Goal: Task Accomplishment & Management: Complete application form

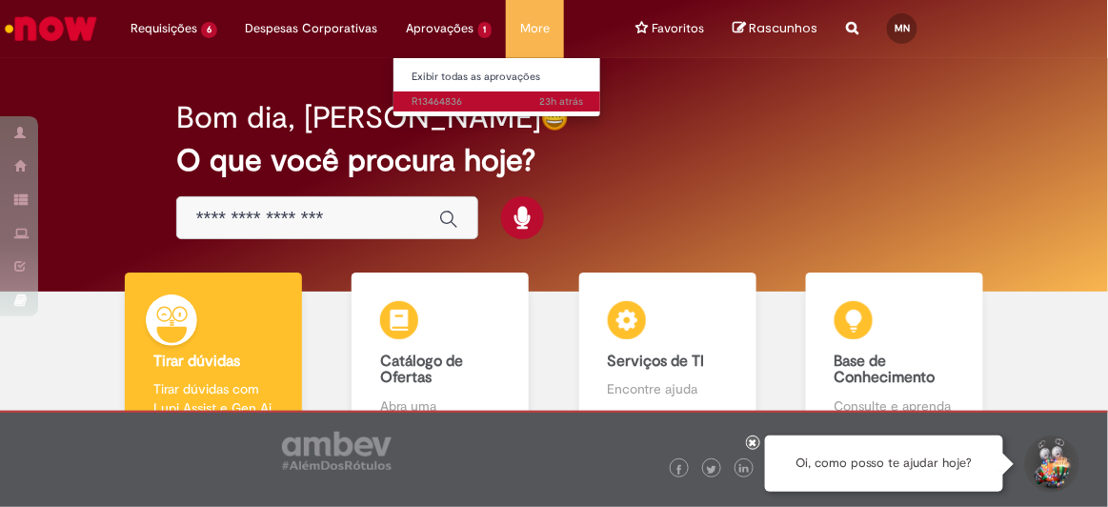
click at [430, 97] on span "23h atrás 23 horas atrás R13464836" at bounding box center [497, 101] width 171 height 15
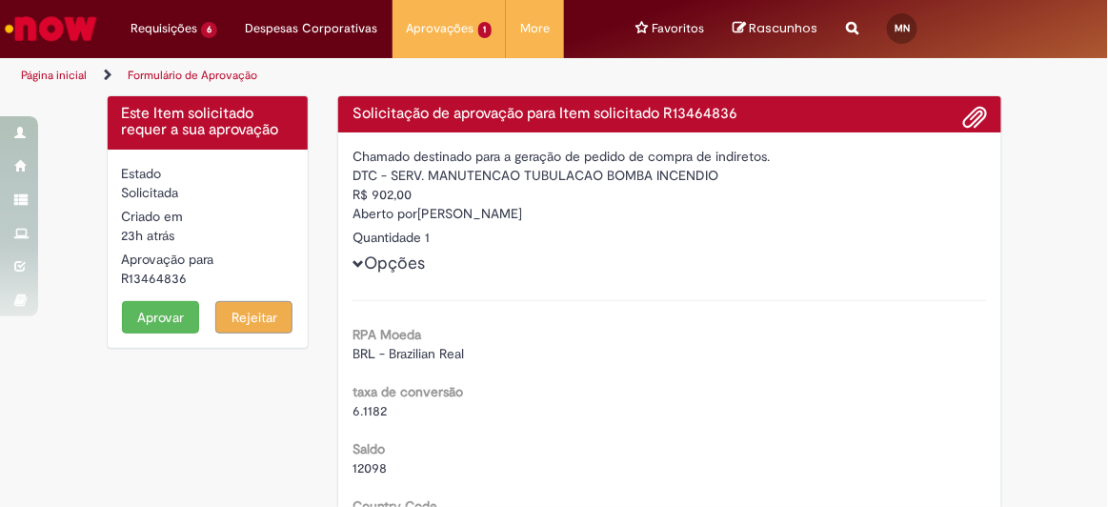
click at [165, 281] on div "R13464836" at bounding box center [208, 278] width 172 height 19
copy div "R13464836"
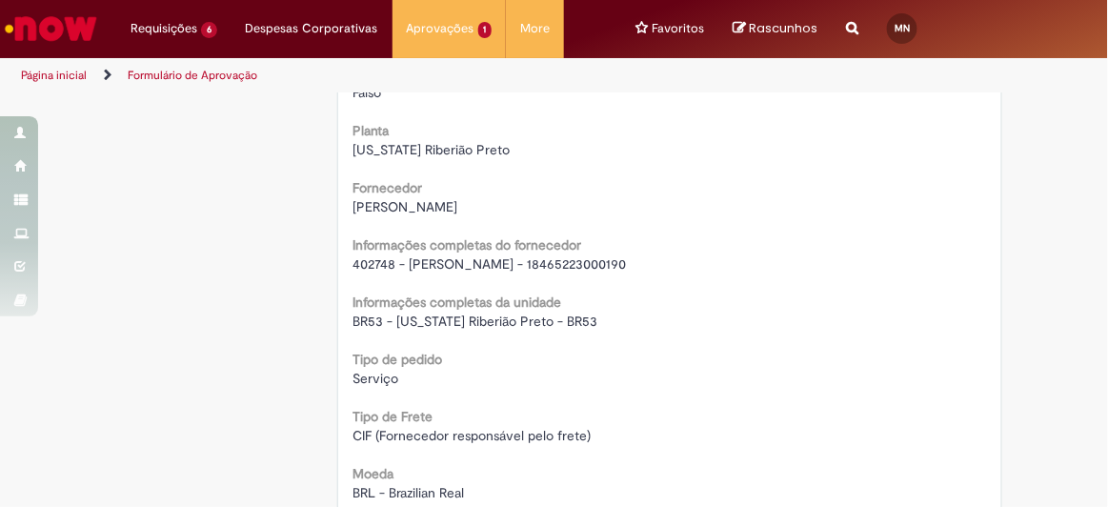
scroll to position [1574, 0]
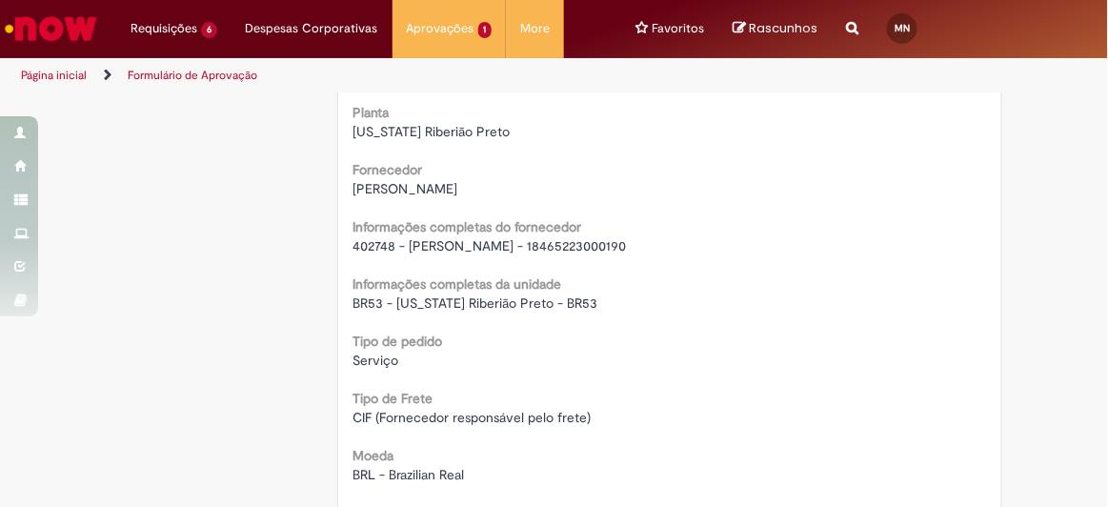
click at [453, 241] on span "402748 - [PERSON_NAME] - 18465223000190" at bounding box center [488, 245] width 273 height 17
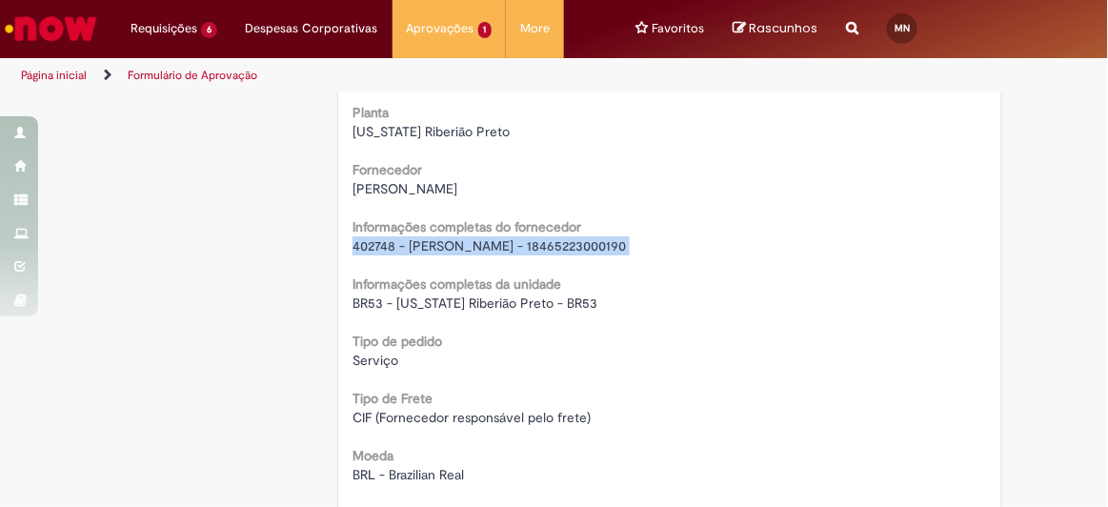
click at [453, 241] on span "402748 - [PERSON_NAME] - 18465223000190" at bounding box center [488, 245] width 273 height 17
copy div "402748 - [PERSON_NAME] - 18465223000190"
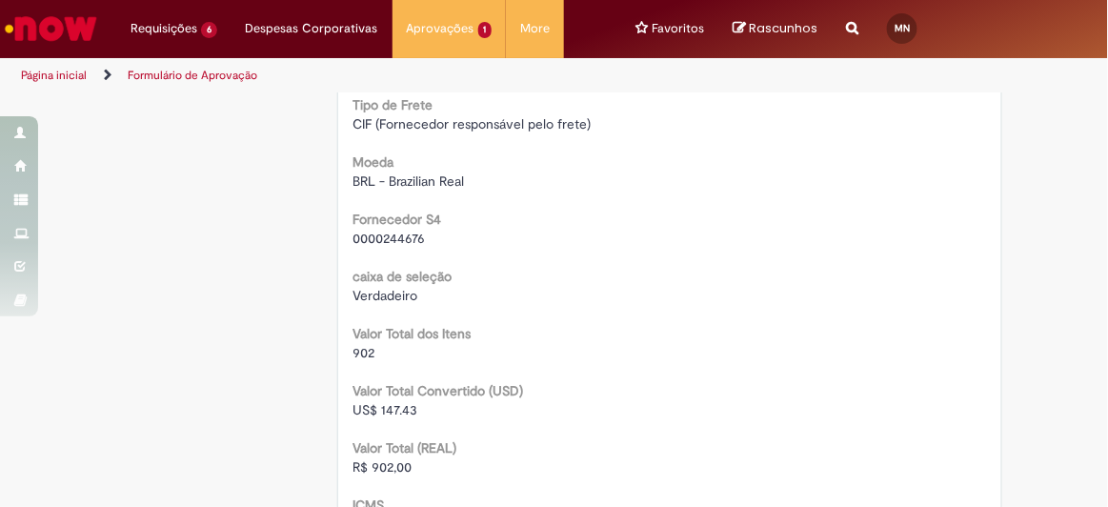
scroll to position [1908, 0]
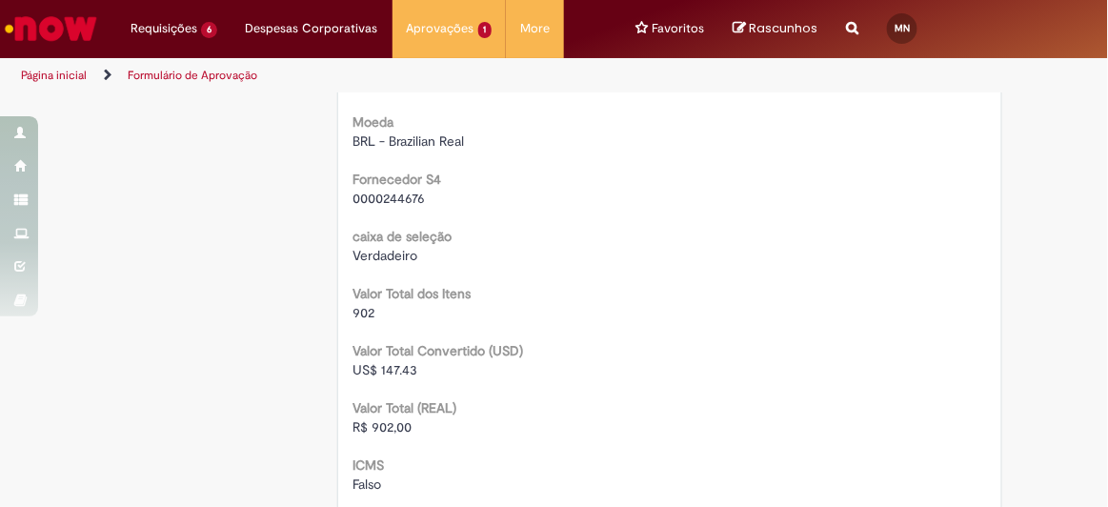
click at [384, 427] on span "R$ 902,00" at bounding box center [381, 426] width 59 height 17
copy span "902,00"
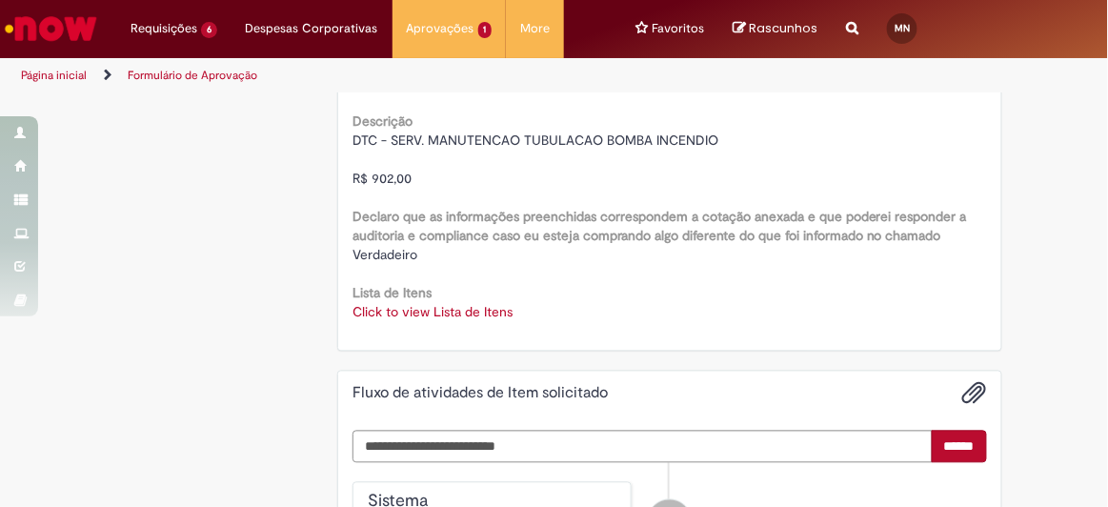
scroll to position [2602, 0]
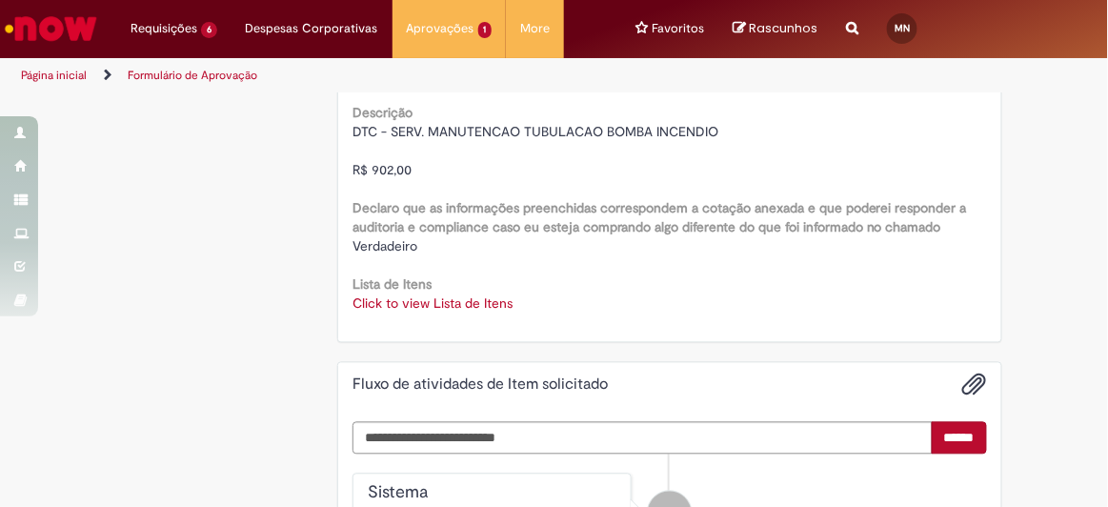
click at [355, 295] on link "Click to view Lista de Itens" at bounding box center [432, 303] width 160 height 17
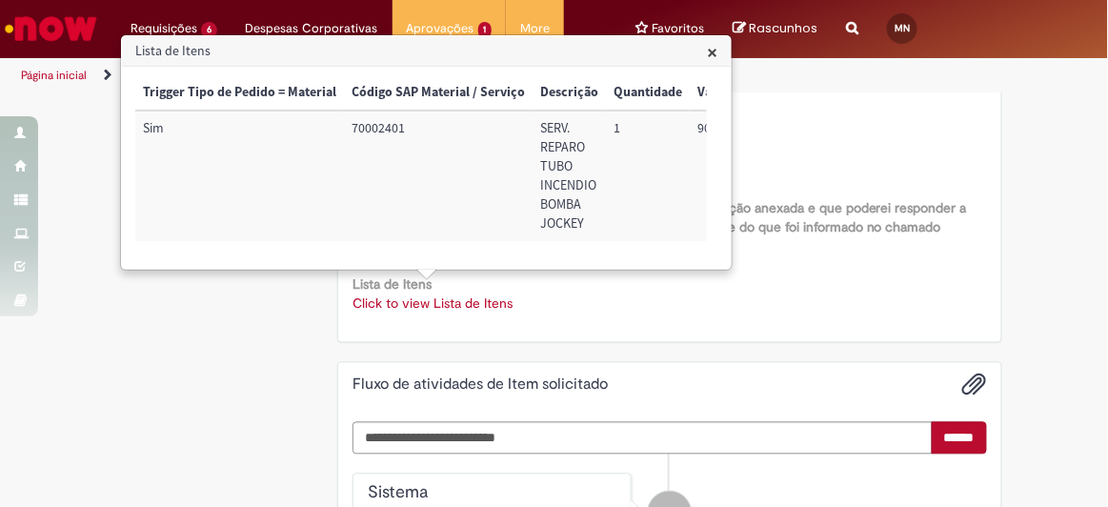
click at [609, 269] on div "× Trigger Tipo de Pedido = Material Código SAP Material / Serviço Descrição Qua…" at bounding box center [426, 168] width 609 height 202
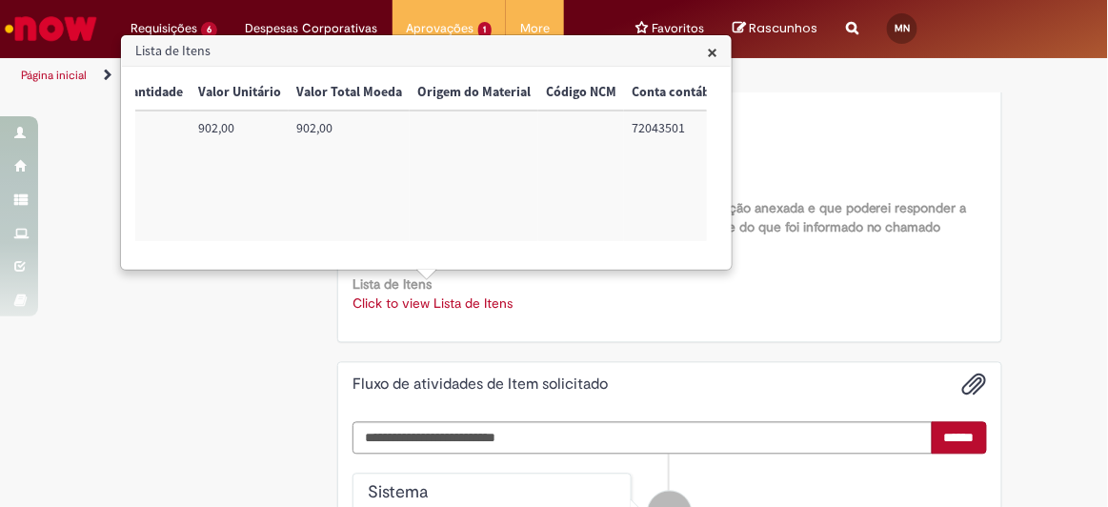
scroll to position [0, 773]
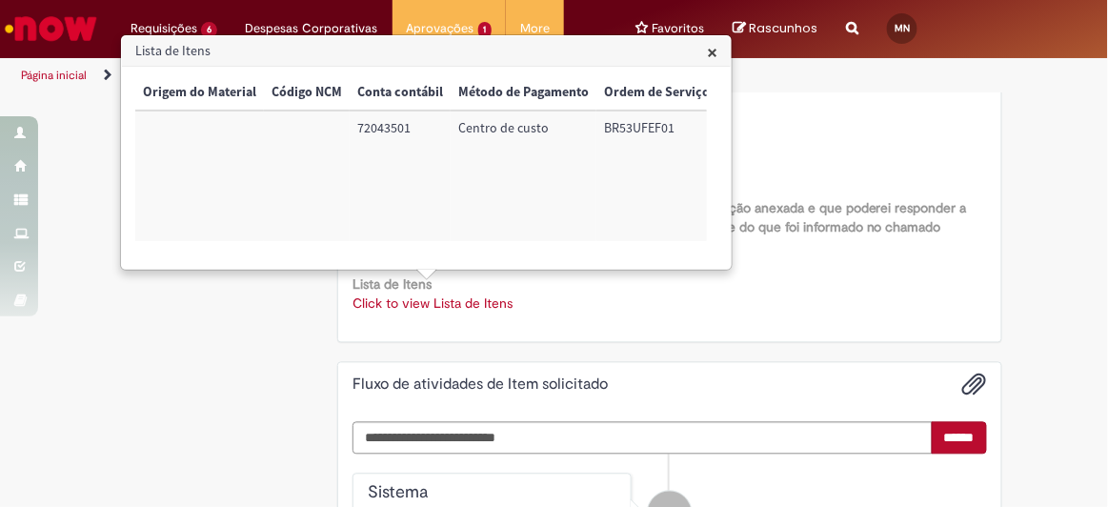
click at [361, 131] on td "72043501" at bounding box center [400, 175] width 101 height 130
copy td "72043501"
click at [636, 123] on td "BR53UFEF01" at bounding box center [656, 175] width 121 height 130
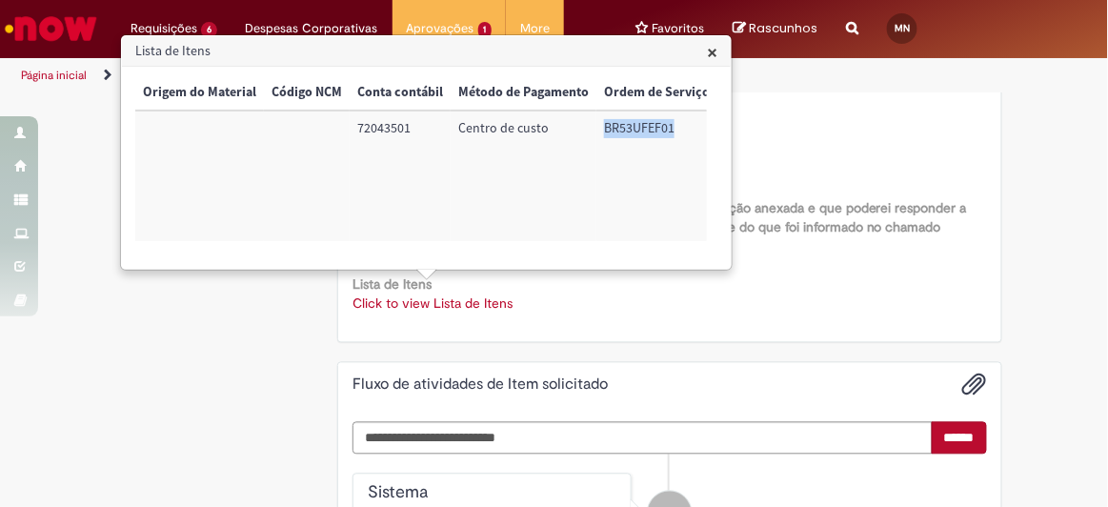
copy td "BR53UFEF01"
click at [727, 50] on h3 "Lista de Itens" at bounding box center [426, 51] width 609 height 30
click at [707, 49] on span "×" at bounding box center [712, 52] width 10 height 26
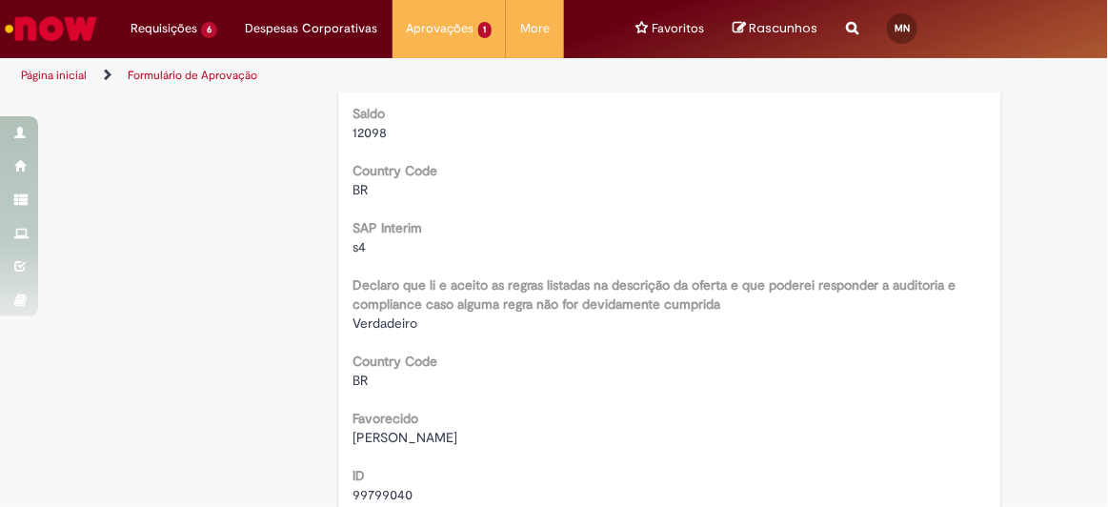
scroll to position [0, 0]
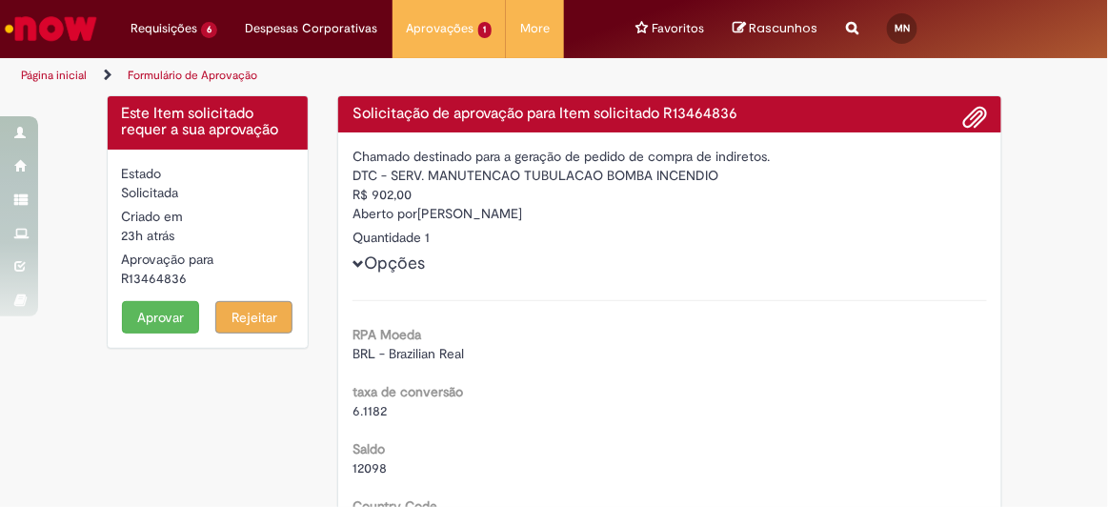
click at [161, 312] on button "Aprovar" at bounding box center [160, 317] width 77 height 32
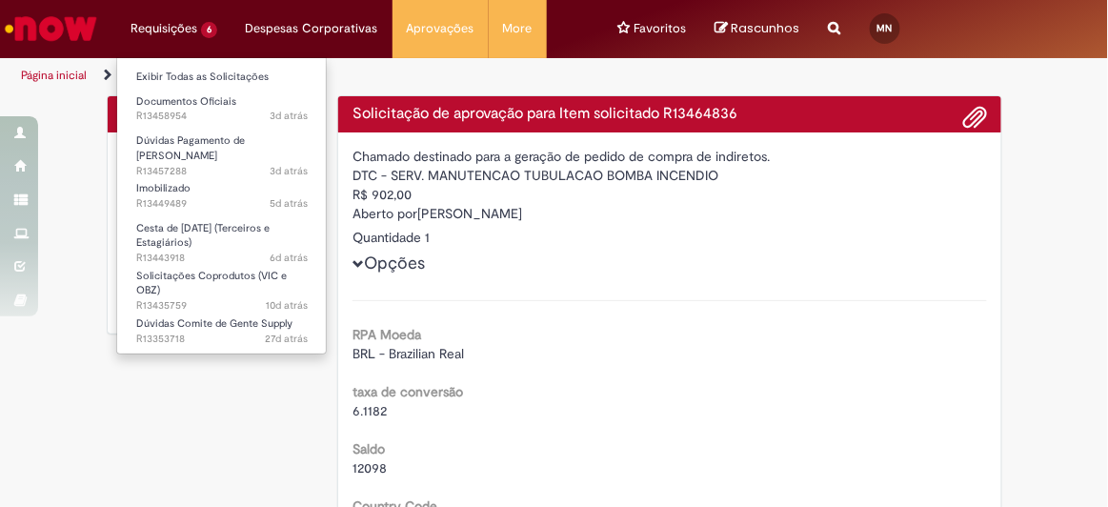
click at [180, 24] on li "Requisições 6 Exibir Todas as Solicitações Documentos Oficiais 3d atrás 3 dias …" at bounding box center [173, 28] width 115 height 57
click at [156, 75] on link "Exibir Todas as Solicitações" at bounding box center [222, 77] width 210 height 21
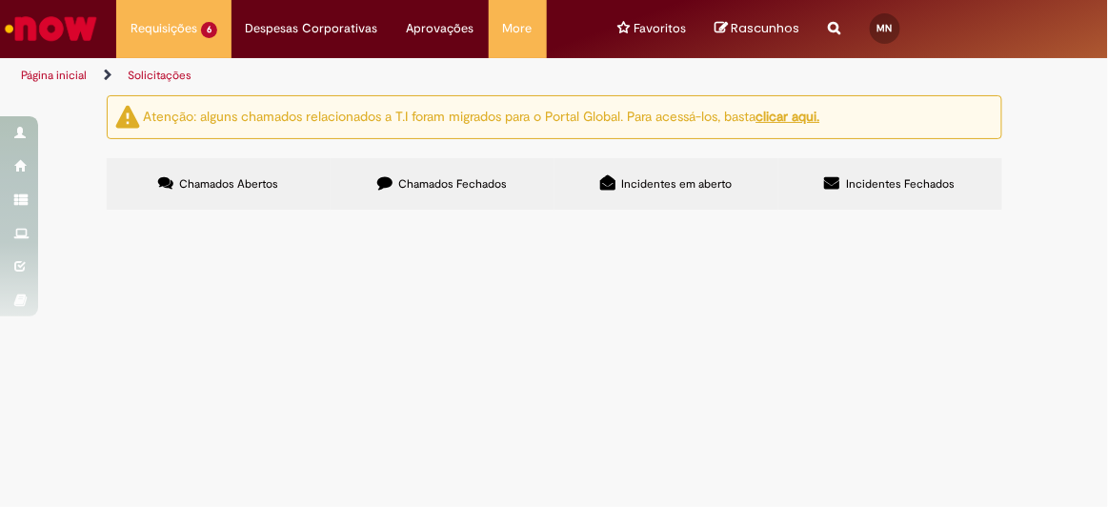
scroll to position [217, 0]
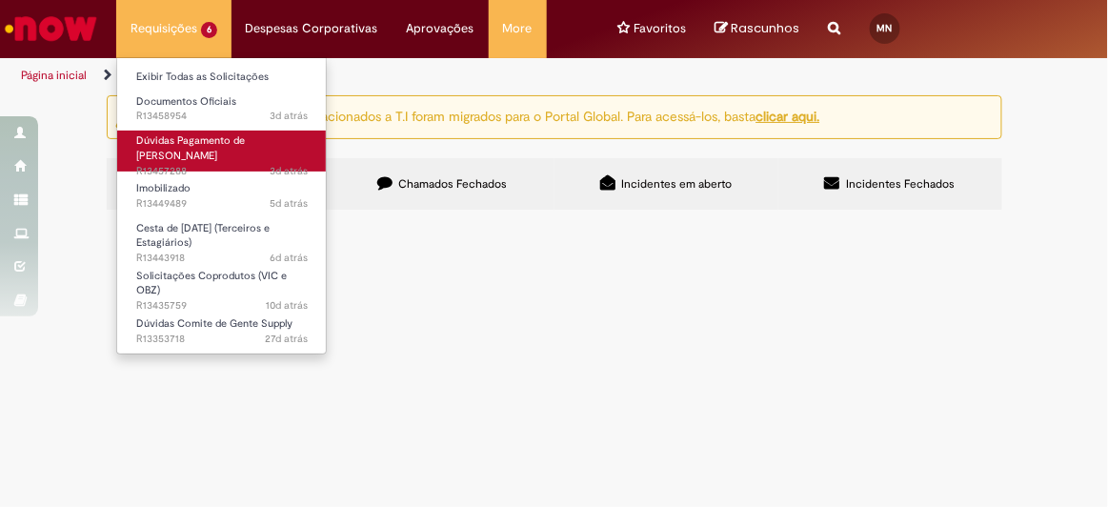
click at [207, 164] on span "3d atrás 3 dias atrás R13457288" at bounding box center [221, 171] width 171 height 15
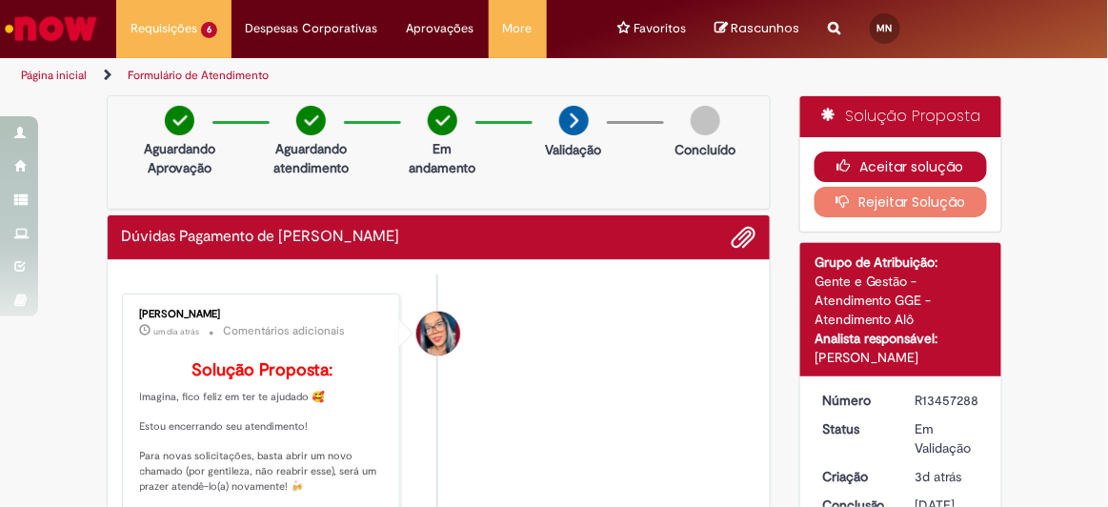
click at [890, 154] on button "Aceitar solução" at bounding box center [900, 166] width 172 height 30
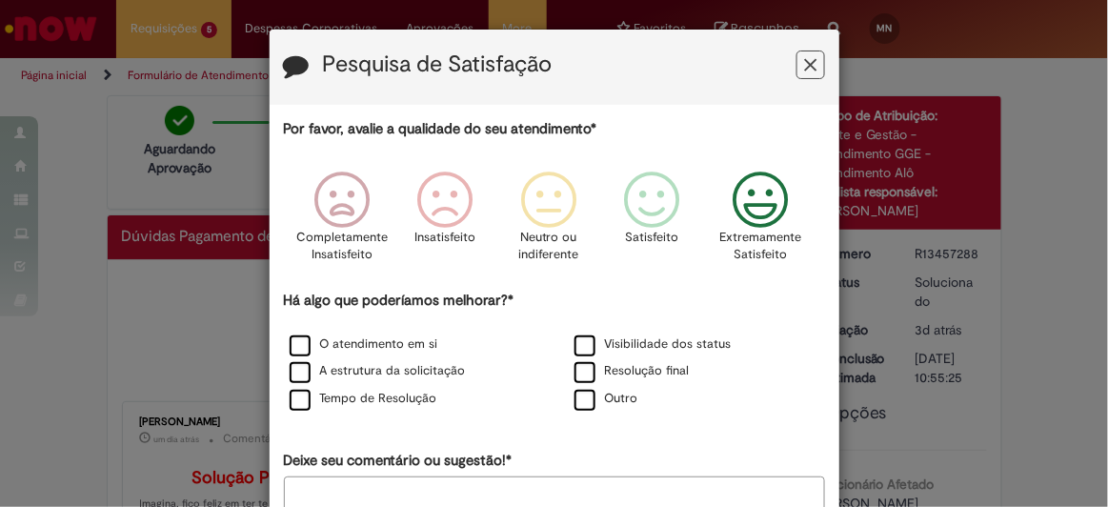
click at [746, 187] on icon "Feedback" at bounding box center [759, 199] width 71 height 57
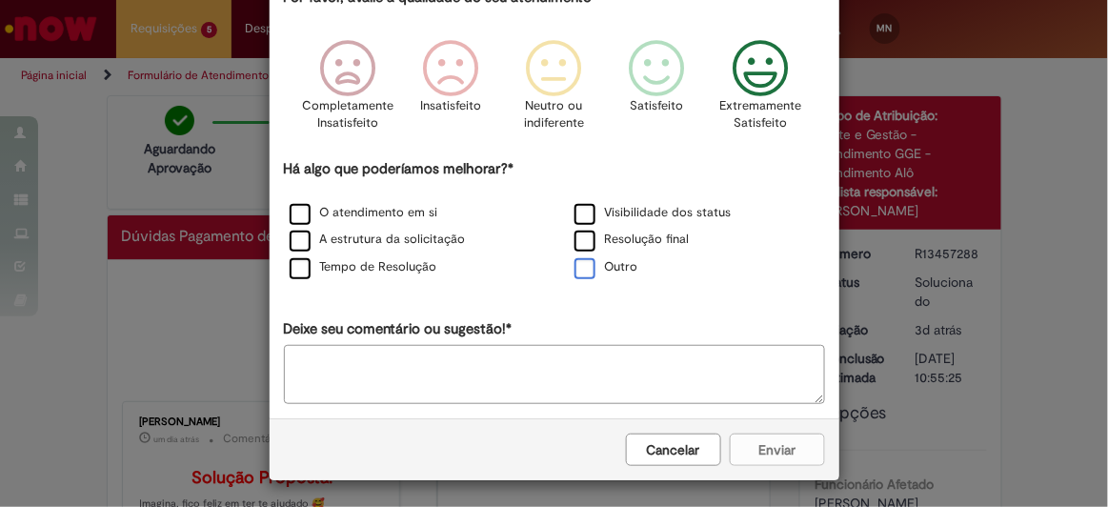
click at [578, 264] on label "Outro" at bounding box center [606, 267] width 64 height 18
click at [471, 381] on textarea "Deixe seu comentário ou sugestão!*" at bounding box center [554, 375] width 541 height 59
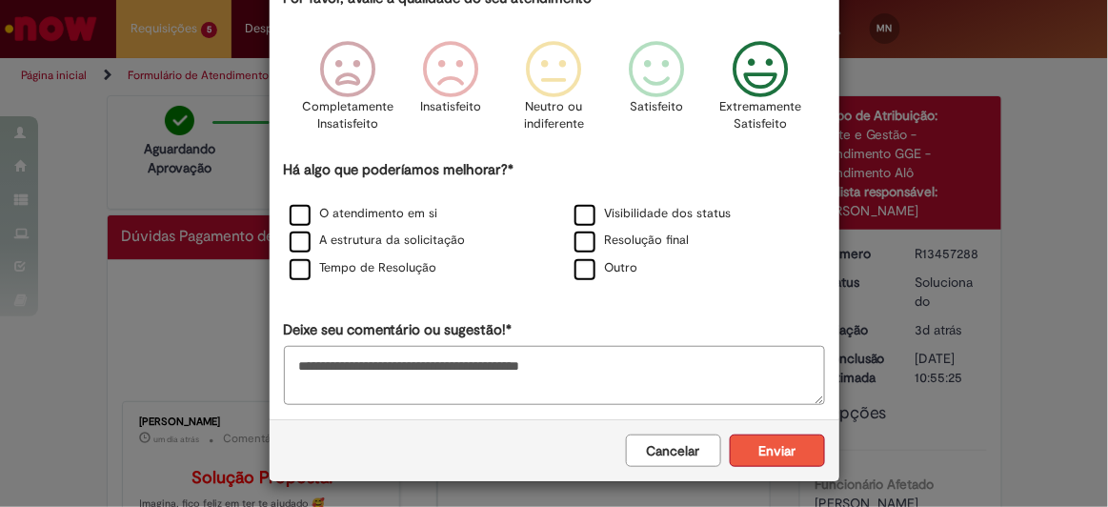
type textarea "**********"
click at [776, 449] on button "Enviar" at bounding box center [777, 450] width 95 height 32
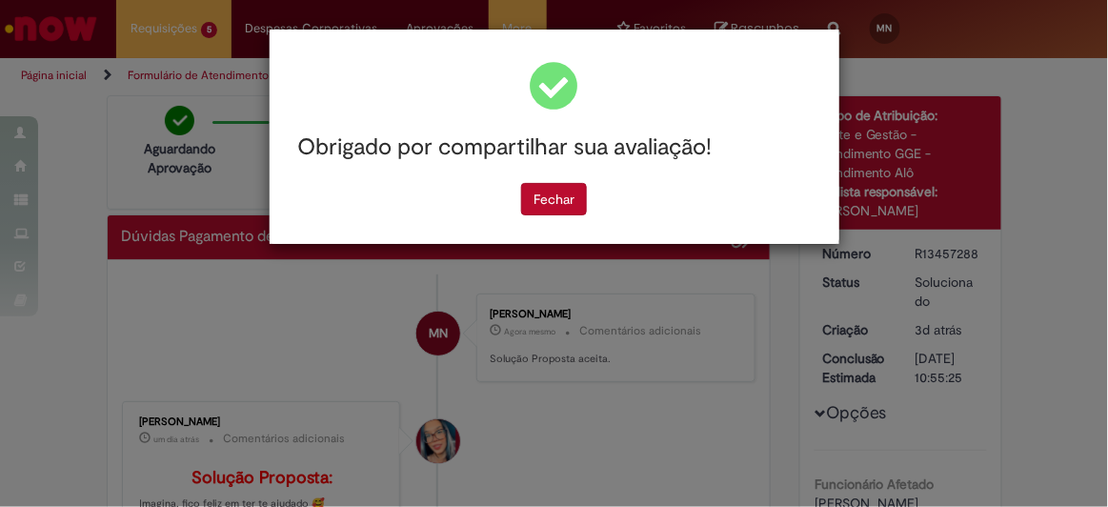
click at [549, 173] on div "Obrigado por compartilhar sua avaliação!" at bounding box center [554, 147] width 541 height 70
click at [548, 180] on div "Obrigado por compartilhar sua avaliação!" at bounding box center [554, 147] width 541 height 70
click at [548, 181] on div "Obrigado por compartilhar sua avaliação!" at bounding box center [554, 147] width 541 height 70
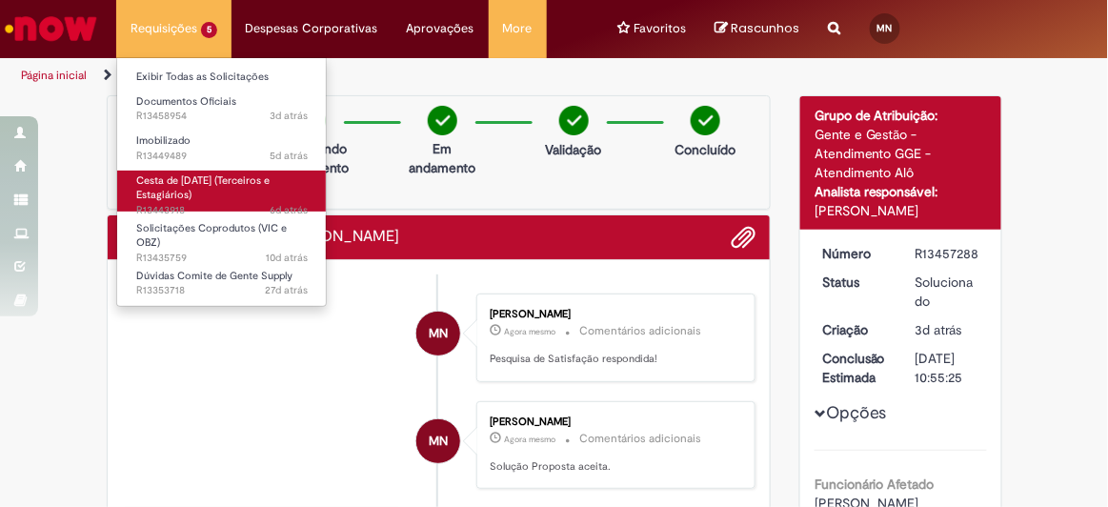
click at [191, 207] on span "6d atrás 6 dias atrás R13443918" at bounding box center [221, 210] width 171 height 15
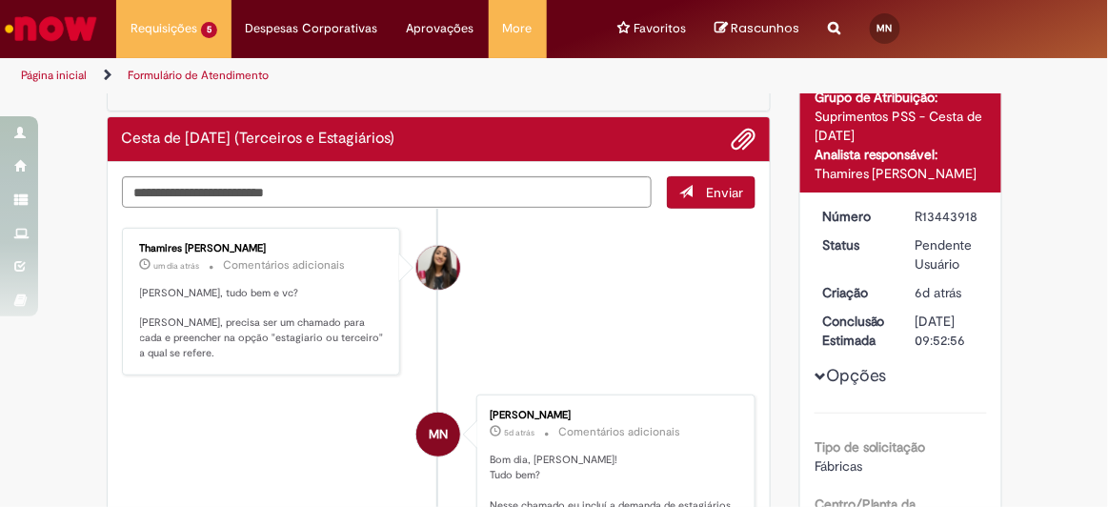
scroll to position [119, 0]
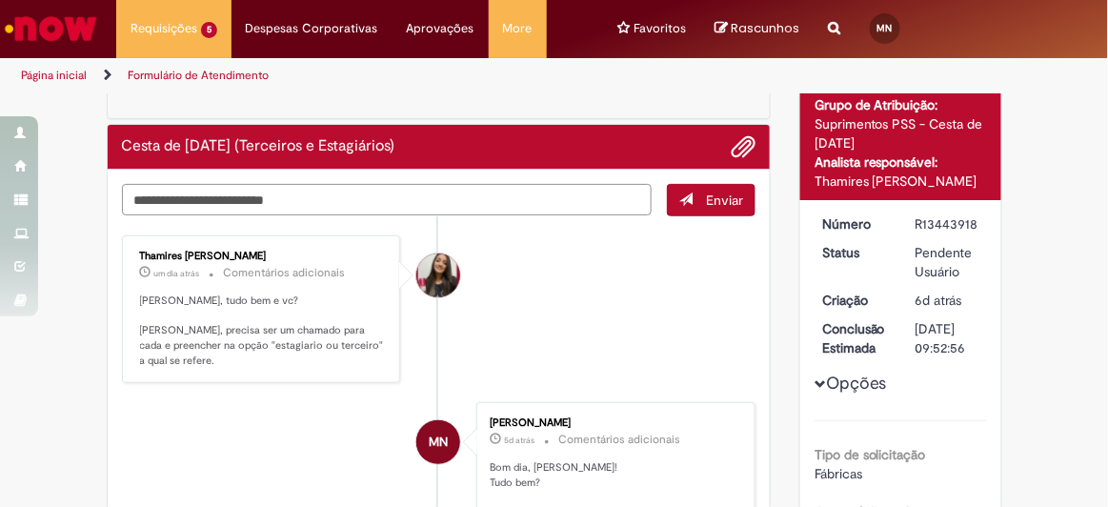
click at [250, 198] on textarea "Digite sua mensagem aqui..." at bounding box center [387, 199] width 530 height 31
click at [263, 190] on textarea "Digite sua mensagem aqui..." at bounding box center [387, 199] width 530 height 31
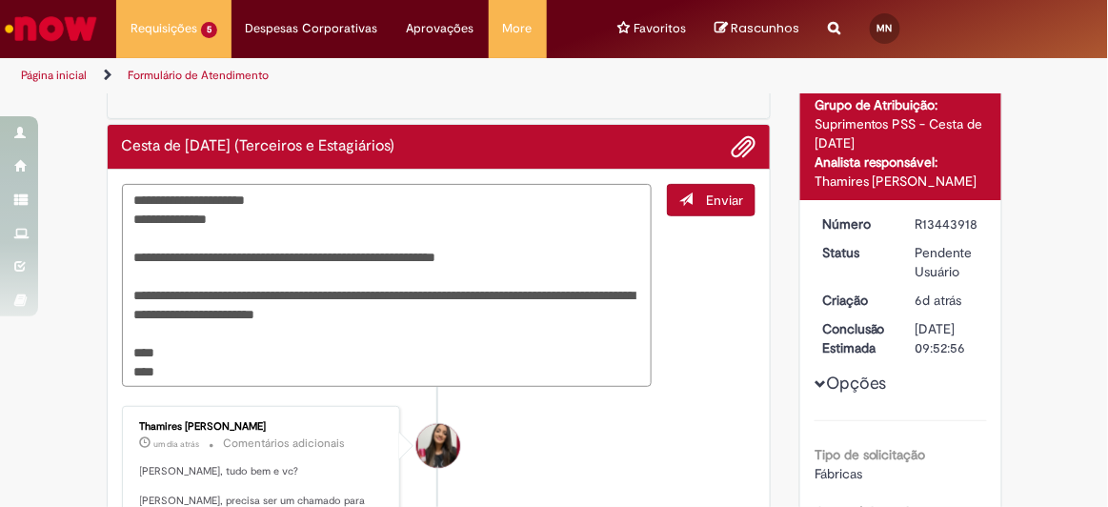
type textarea "**********"
